Goal: Check status: Check status

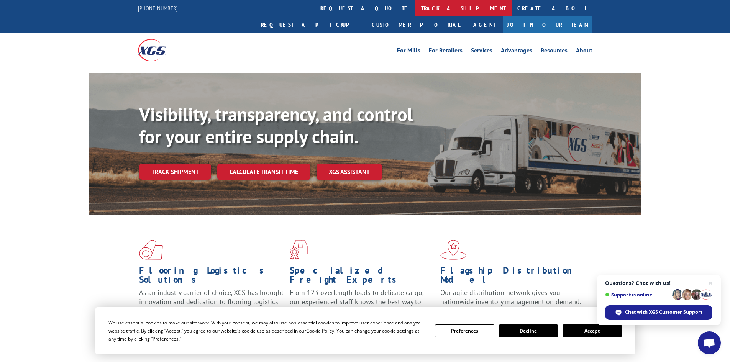
click at [415, 4] on link "track a shipment" at bounding box center [463, 8] width 96 height 16
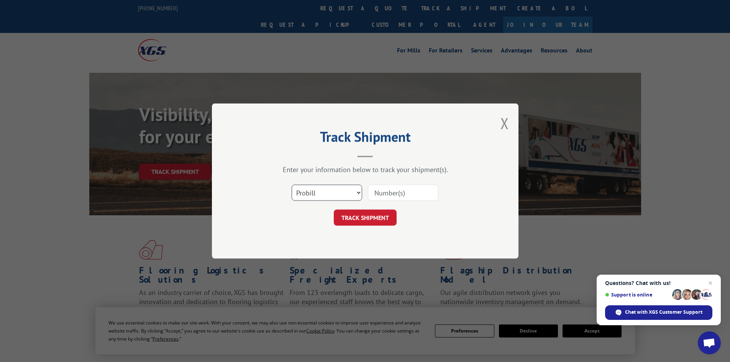
click at [326, 195] on select "Select category... Probill BOL PO" at bounding box center [326, 193] width 70 height 16
select select "bol"
click at [291, 185] on select "Select category... Probill BOL PO" at bounding box center [326, 193] width 70 height 16
click at [406, 189] on input at bounding box center [403, 193] width 70 height 16
type input "3371895"
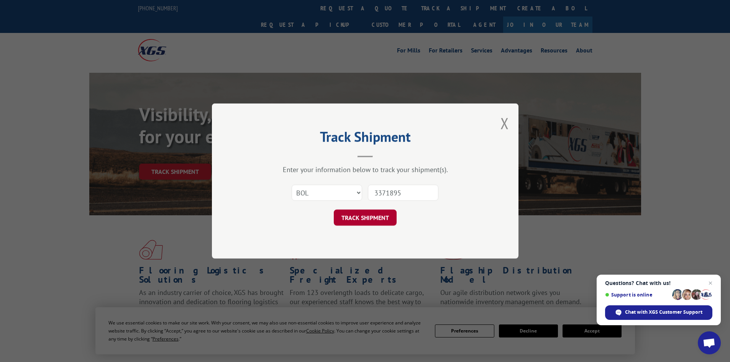
click at [365, 221] on button "TRACK SHIPMENT" at bounding box center [365, 218] width 63 height 16
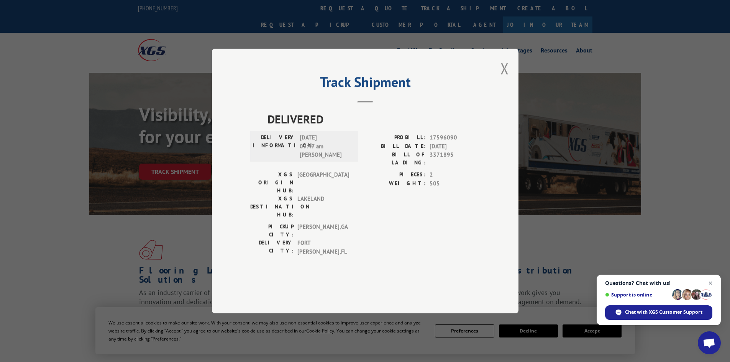
click at [709, 282] on span "Close chat" at bounding box center [711, 283] width 10 height 10
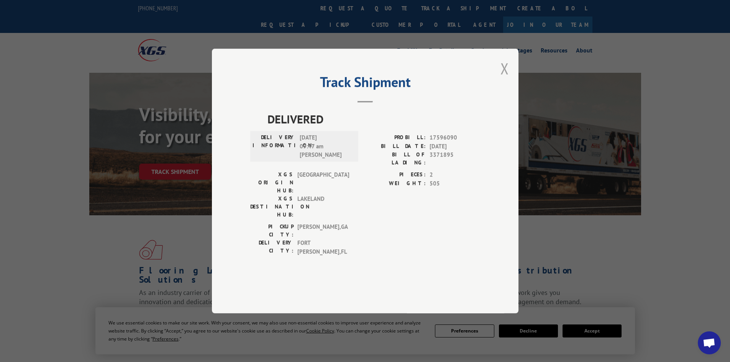
click at [506, 79] on button "Close modal" at bounding box center [504, 68] width 8 height 20
